Goal: Information Seeking & Learning: Learn about a topic

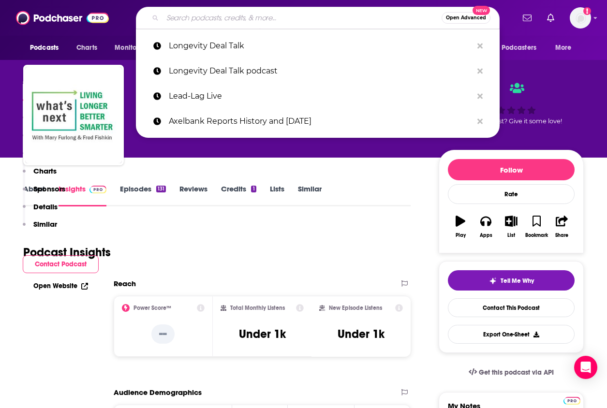
type input "50 Tastes of Gray"
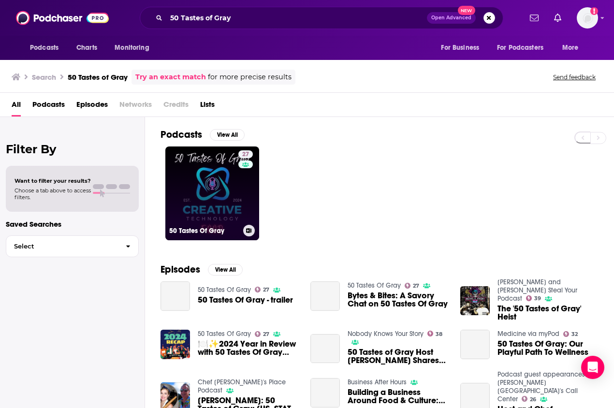
click at [216, 182] on link "27 50 Tastes Of Gray" at bounding box center [212, 194] width 94 height 94
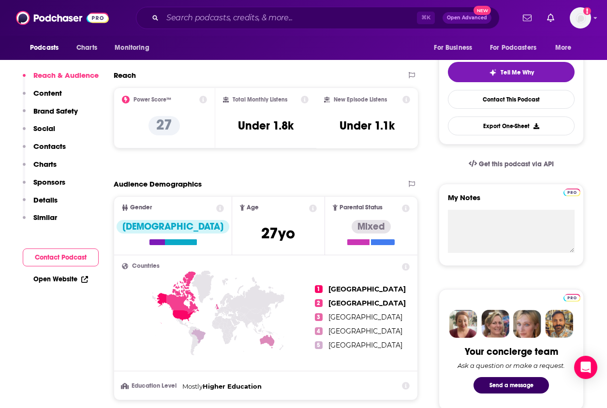
scroll to position [89, 0]
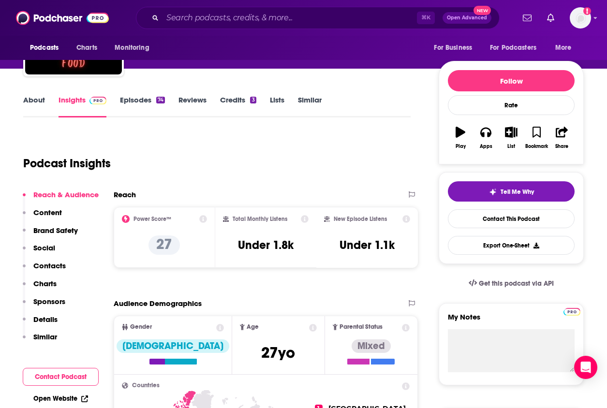
click at [33, 96] on link "About" at bounding box center [34, 106] width 22 height 22
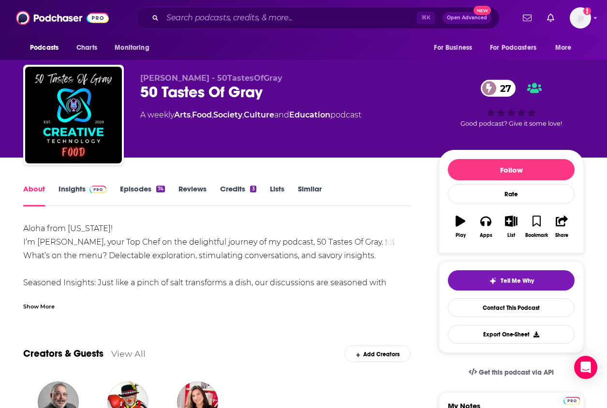
click at [49, 308] on div "Show More" at bounding box center [38, 305] width 31 height 9
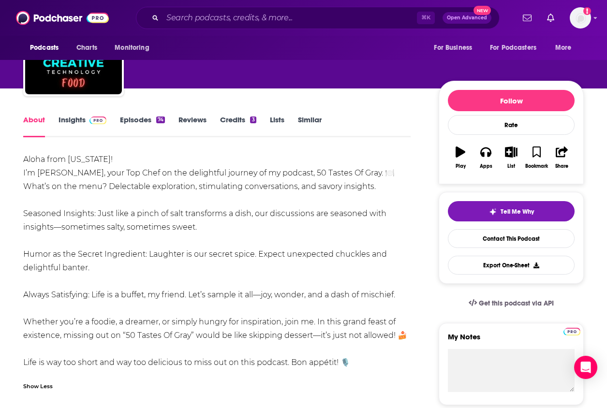
scroll to position [82, 0]
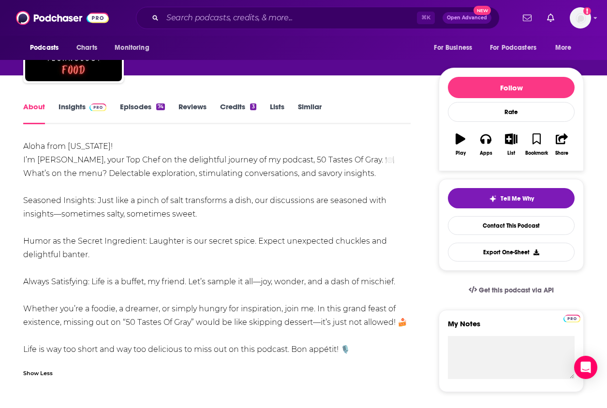
click at [143, 112] on link "Episodes 74" at bounding box center [142, 113] width 45 height 22
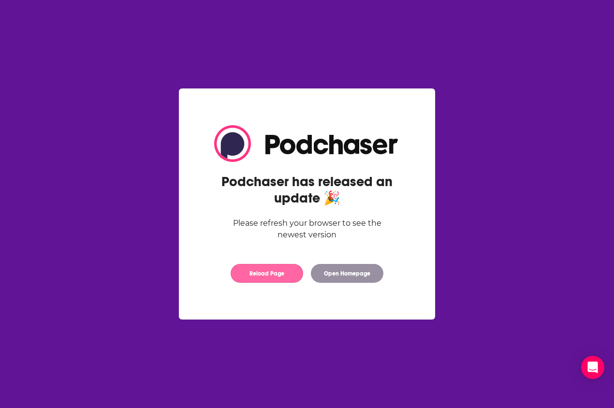
drag, startPoint x: 248, startPoint y: 287, endPoint x: 249, endPoint y: 274, distance: 13.1
click at [248, 286] on div "Podchaser has released an update 🎉 Please refresh your browser to see the newes…" at bounding box center [307, 204] width 217 height 177
click at [250, 270] on button "Reload Page" at bounding box center [267, 273] width 73 height 19
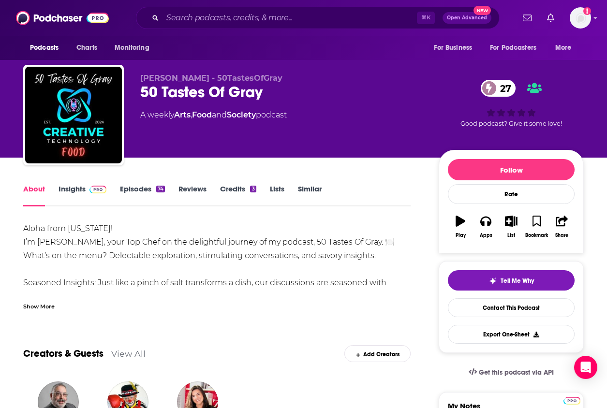
click at [76, 190] on link "Insights" at bounding box center [83, 195] width 48 height 22
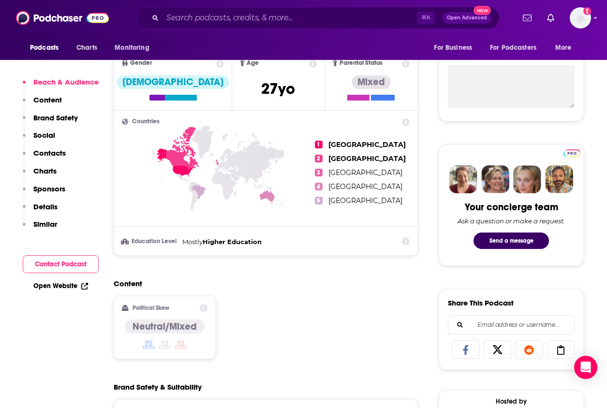
scroll to position [656, 0]
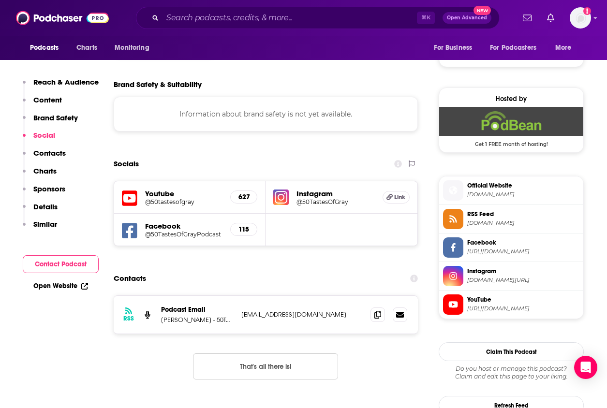
click at [484, 191] on span "[DOMAIN_NAME]" at bounding box center [523, 194] width 112 height 7
